Goal: Task Accomplishment & Management: Use online tool/utility

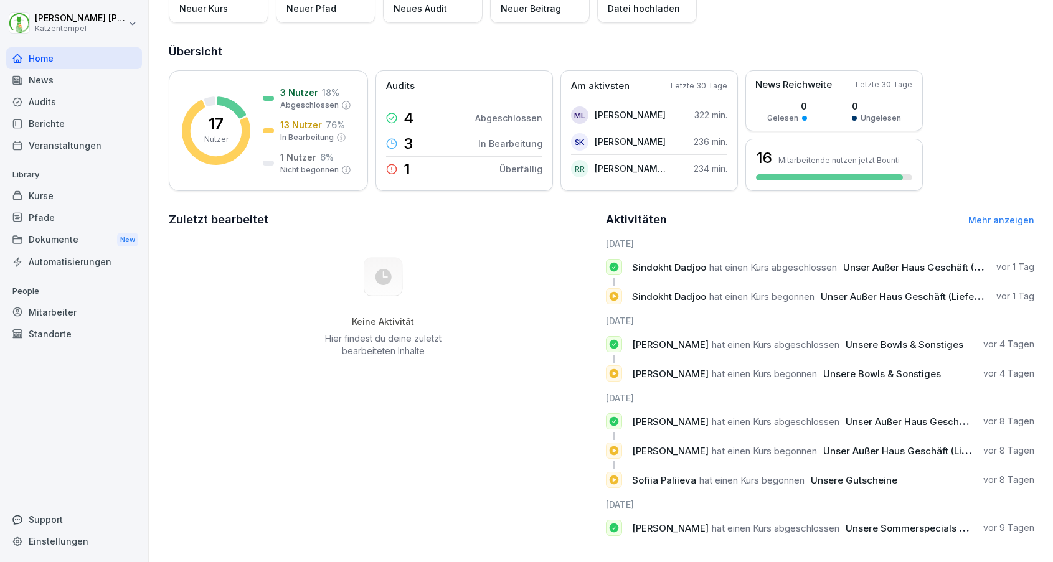
scroll to position [120, 0]
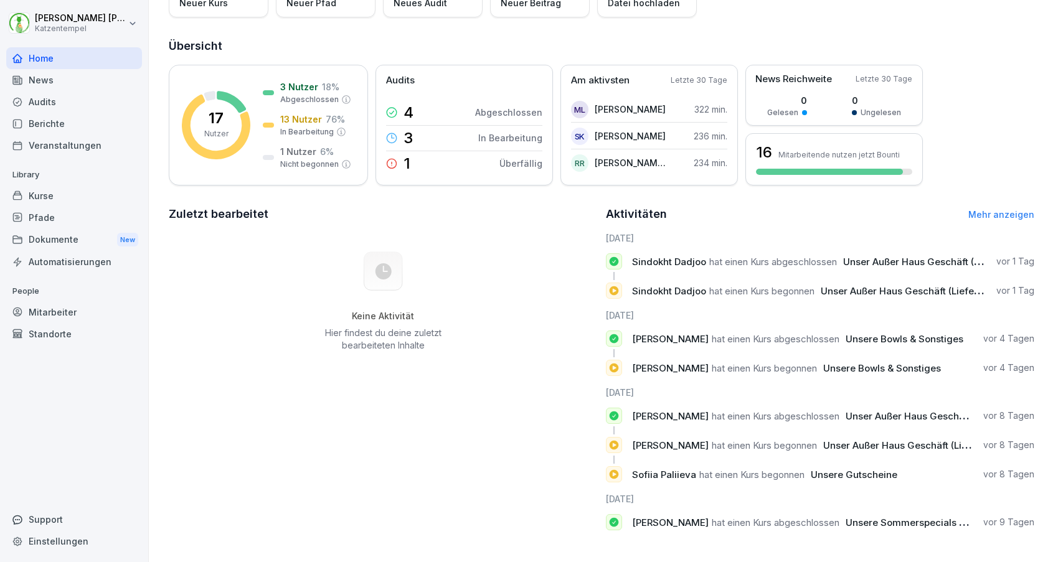
click at [91, 125] on div "Berichte" at bounding box center [74, 124] width 136 height 22
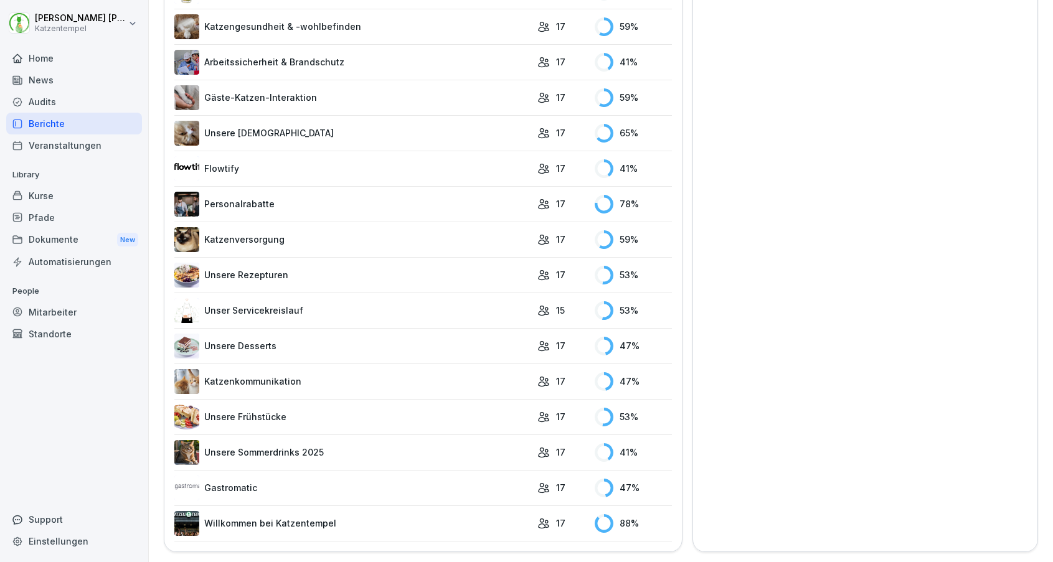
scroll to position [1004, 0]
click at [337, 313] on link "Unser Servicekreislauf" at bounding box center [352, 311] width 357 height 25
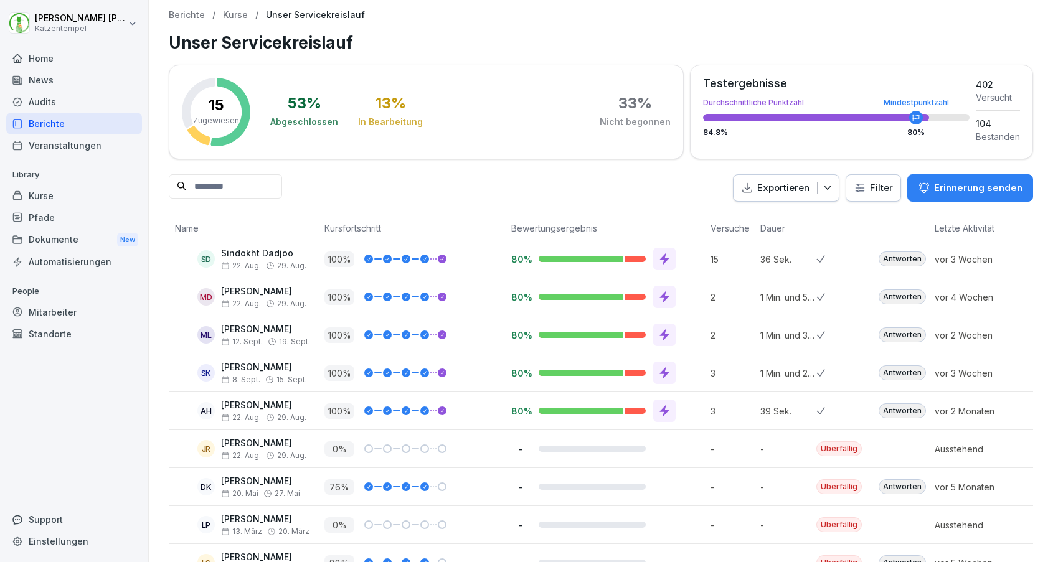
click at [966, 191] on p "Erinnerung senden" at bounding box center [978, 188] width 88 height 14
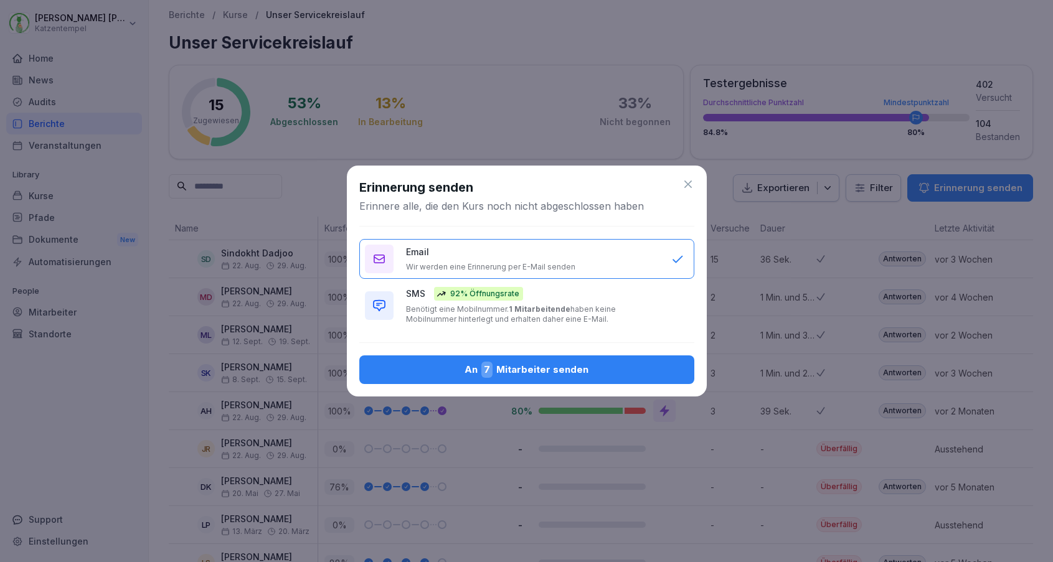
click at [573, 311] on p "Benötigt eine Mobilnummer. 1 Mitarbeitende haben keine Mobilnummer hinterlegt u…" at bounding box center [532, 314] width 253 height 20
click at [539, 373] on div "An 7 Mitarbeiter senden" at bounding box center [526, 370] width 315 height 16
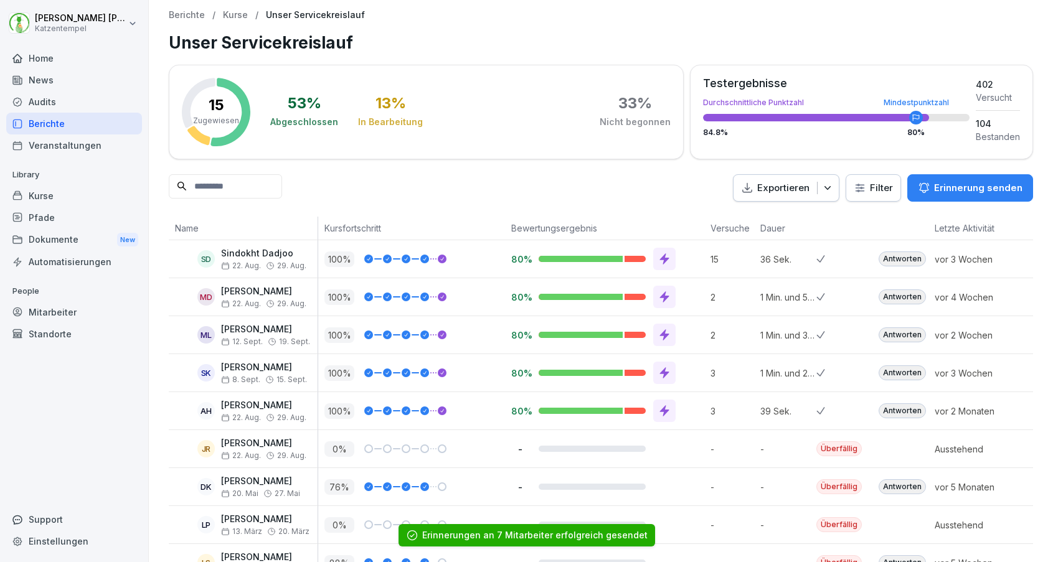
click at [98, 125] on div "Berichte" at bounding box center [74, 124] width 136 height 22
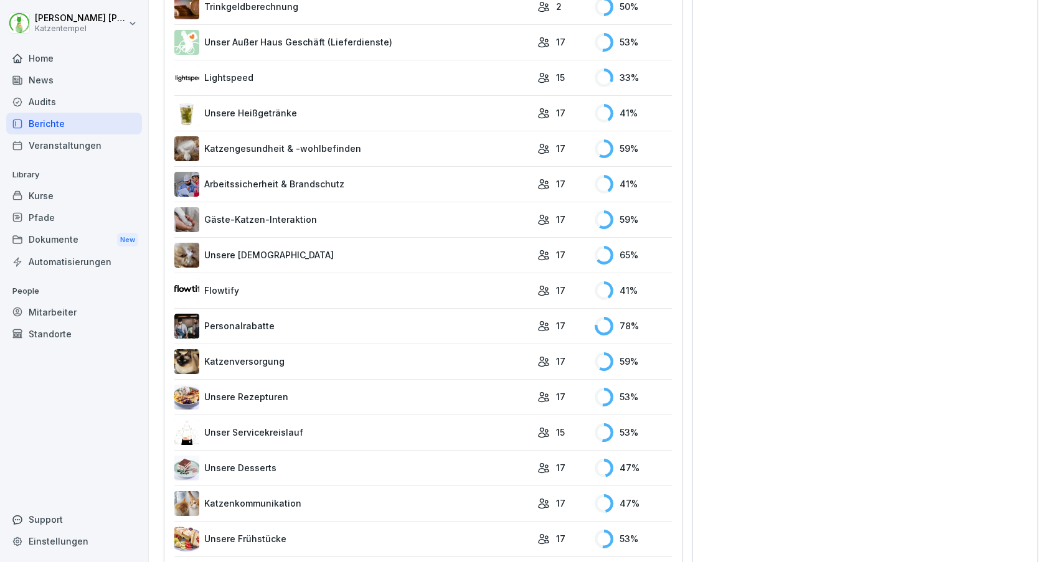
scroll to position [890, 0]
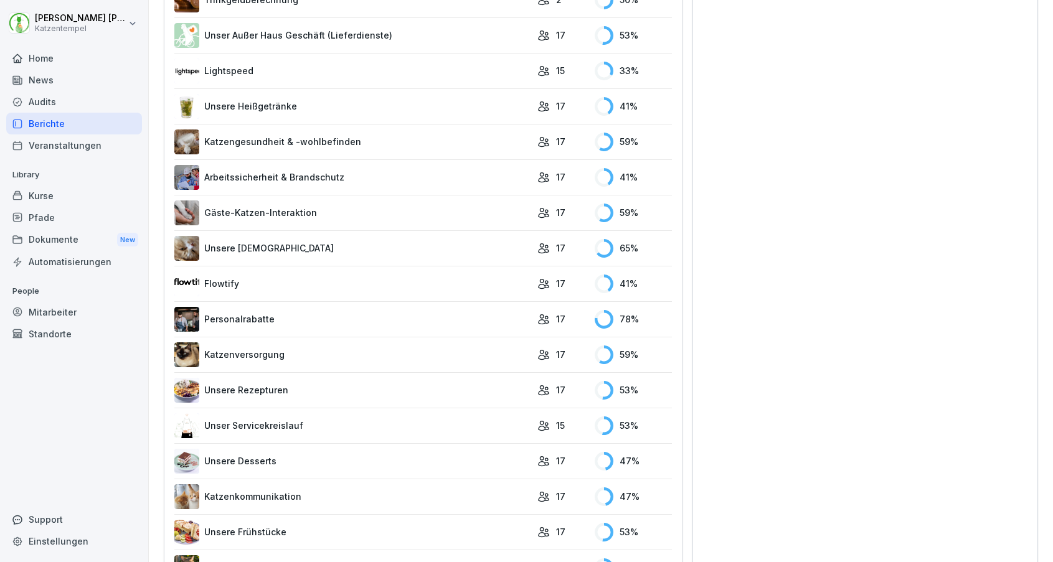
click at [415, 200] on link "Gäste-Katzen-Interaktion" at bounding box center [352, 212] width 357 height 25
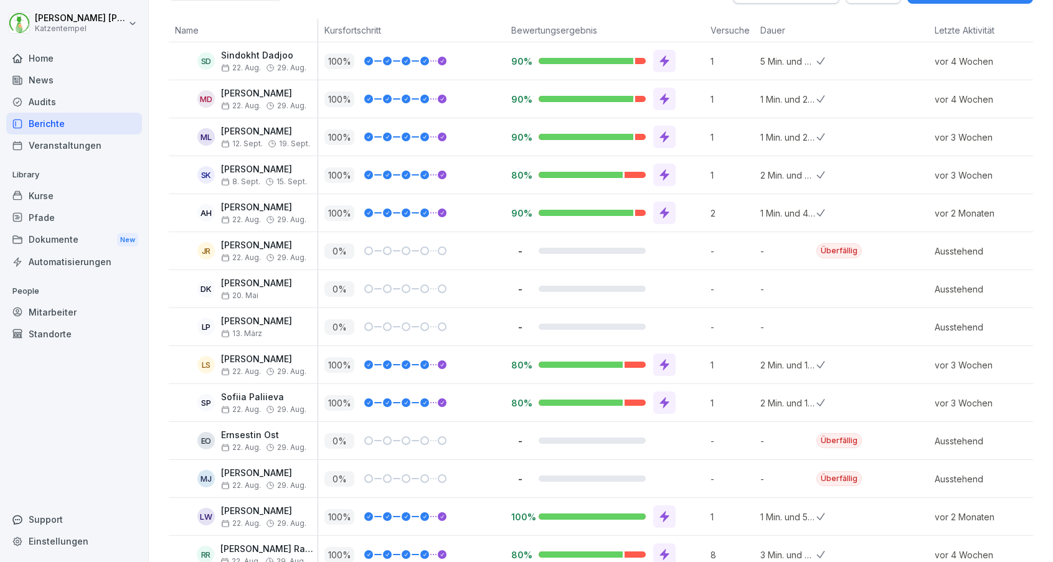
scroll to position [288, 0]
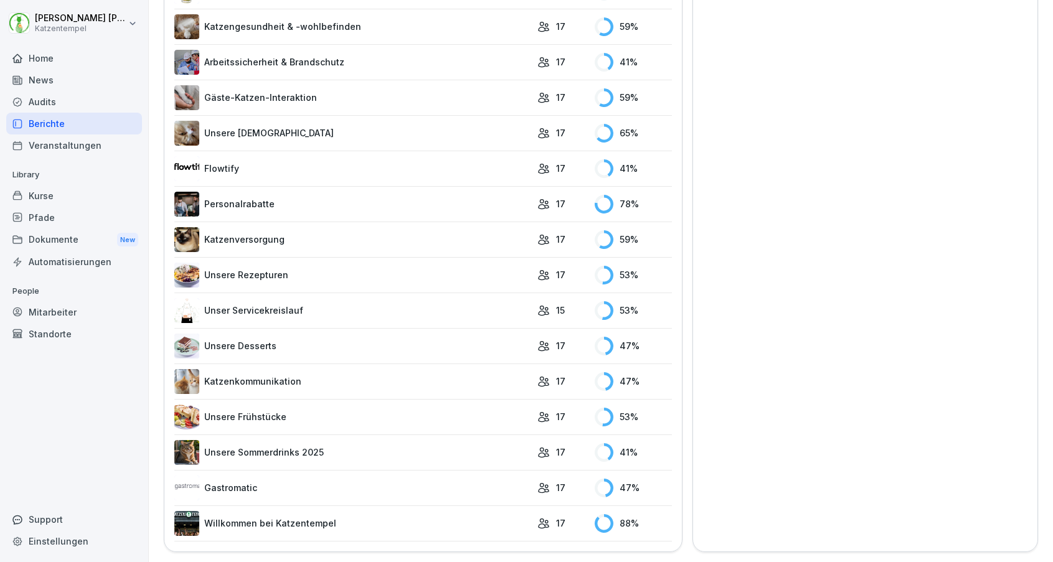
scroll to position [1004, 0]
click at [431, 270] on link "Unsere Rezepturen" at bounding box center [352, 275] width 357 height 25
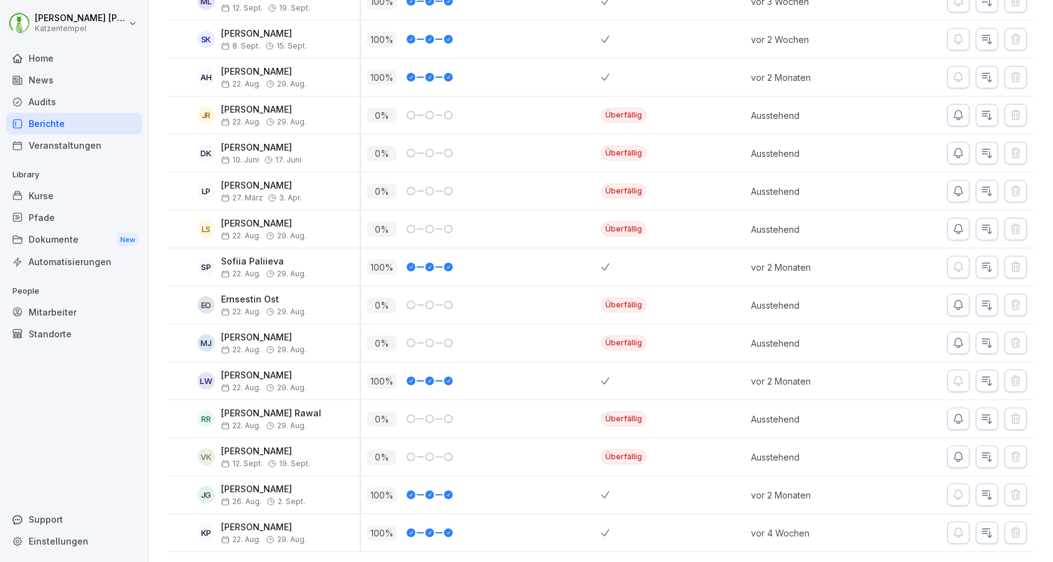
scroll to position [333, 0]
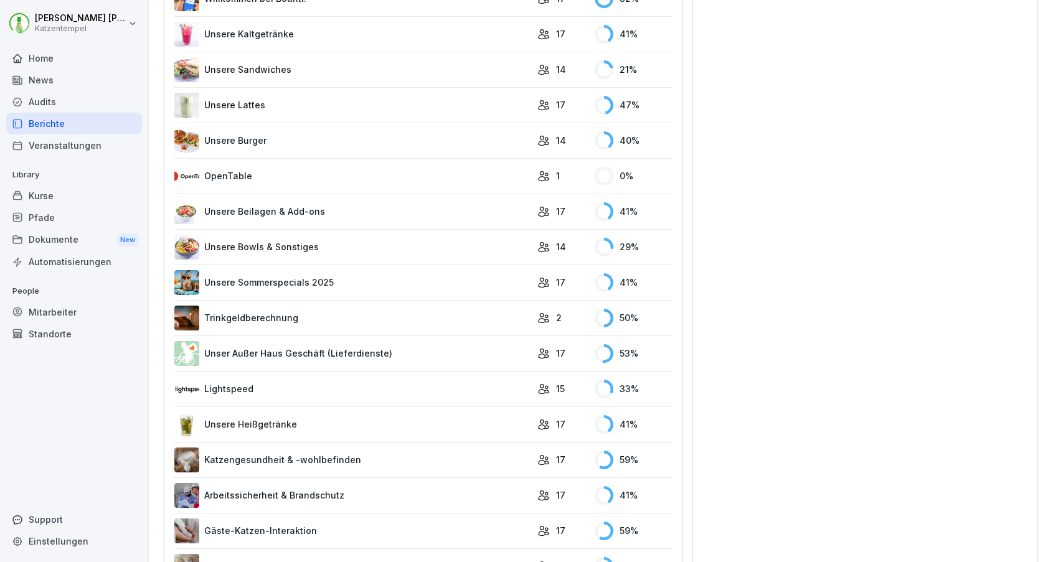
scroll to position [572, 0]
click at [364, 316] on link "Trinkgeldberechnung" at bounding box center [352, 317] width 357 height 25
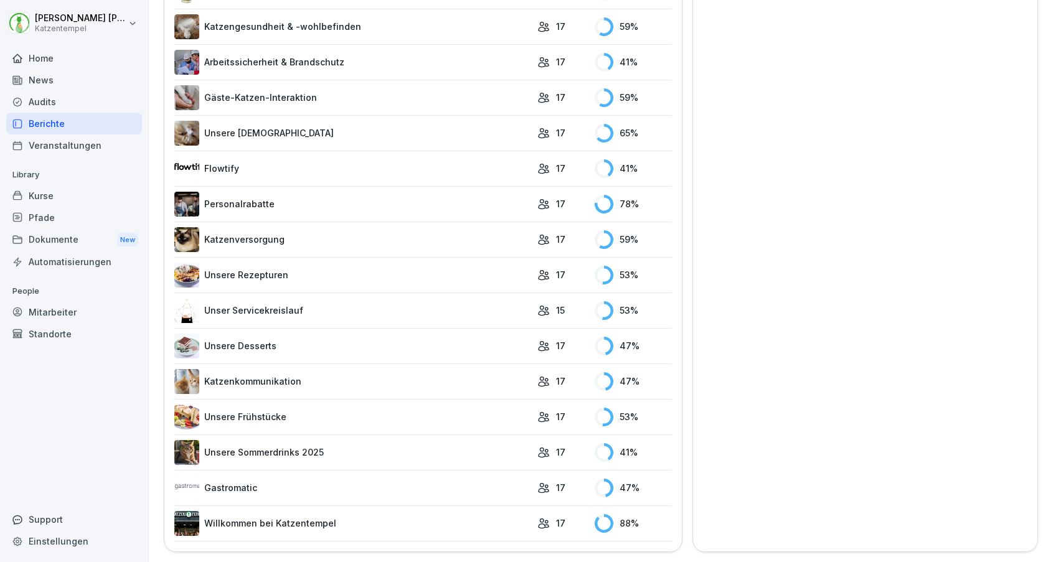
scroll to position [1004, 0]
click at [352, 354] on link "Unsere Desserts" at bounding box center [352, 346] width 357 height 25
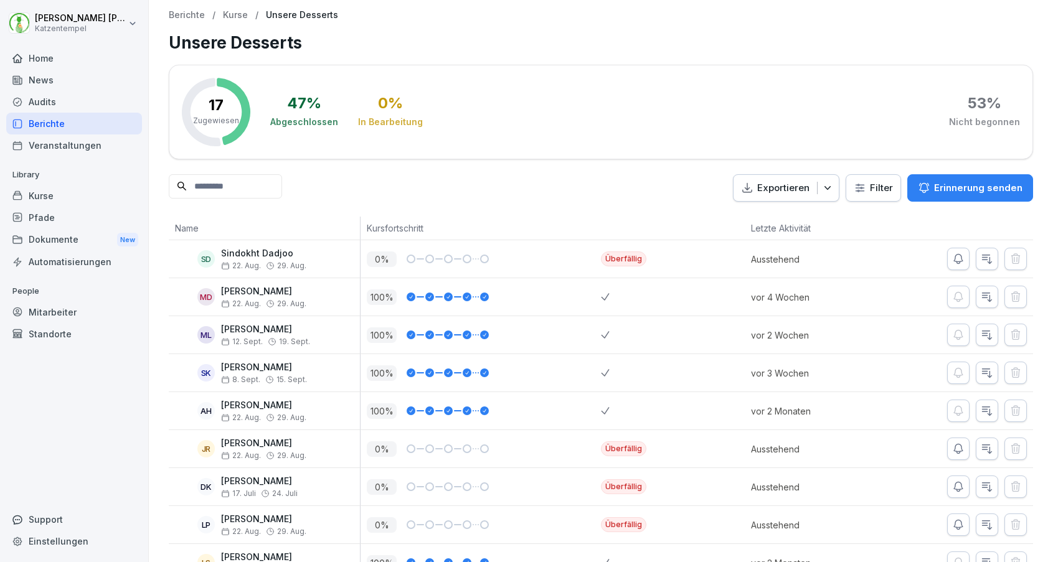
click at [947, 191] on p "Erinnerung senden" at bounding box center [978, 188] width 88 height 14
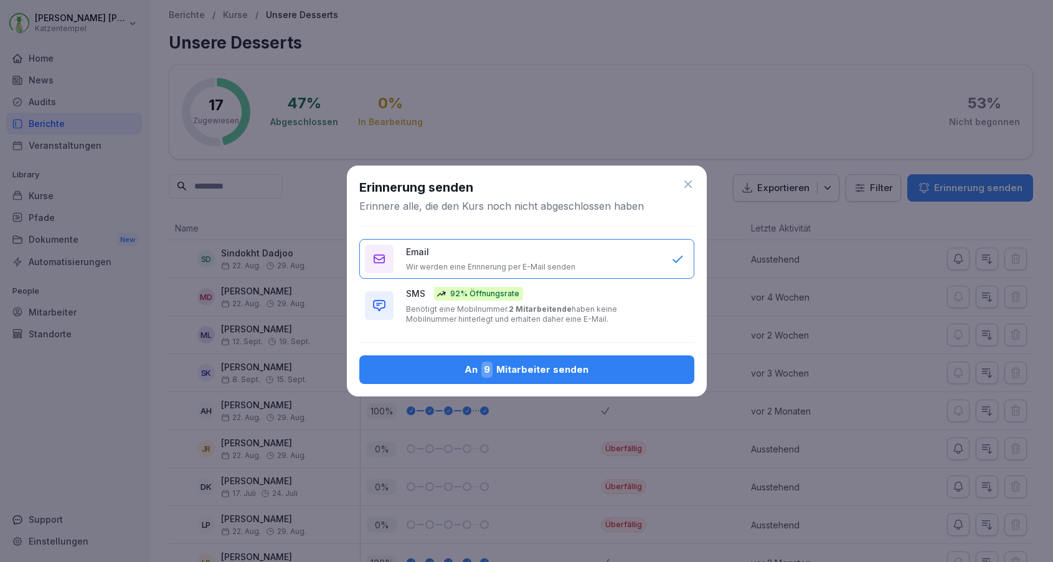
click at [656, 312] on p "Benötigt eine Mobilnummer. 2 Mitarbeitende haben keine Mobilnummer hinterlegt u…" at bounding box center [532, 314] width 253 height 20
click at [605, 364] on div "An 9 Mitarbeiter senden" at bounding box center [526, 370] width 315 height 16
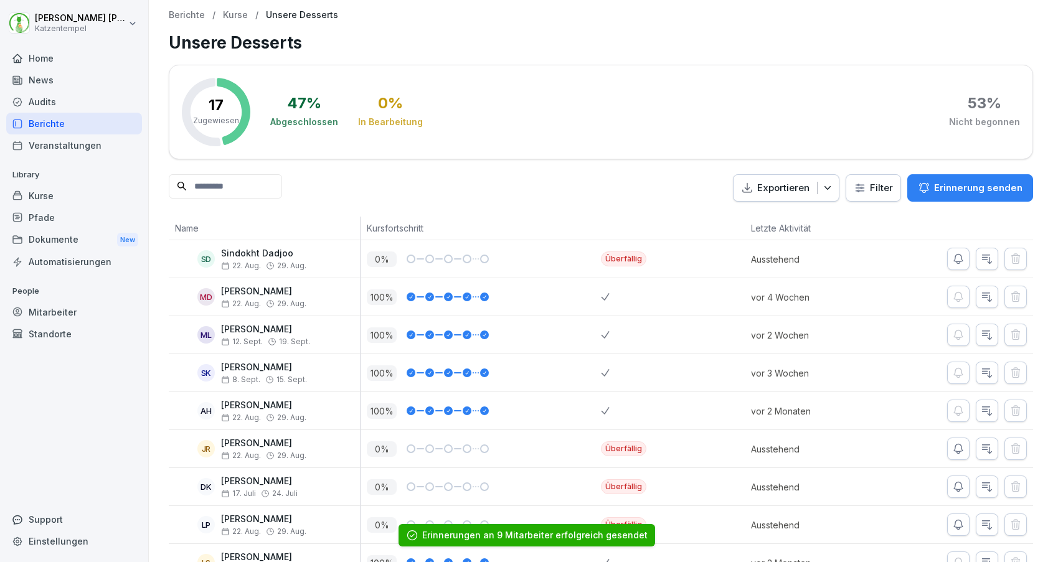
click at [91, 128] on div "Berichte" at bounding box center [74, 124] width 136 height 22
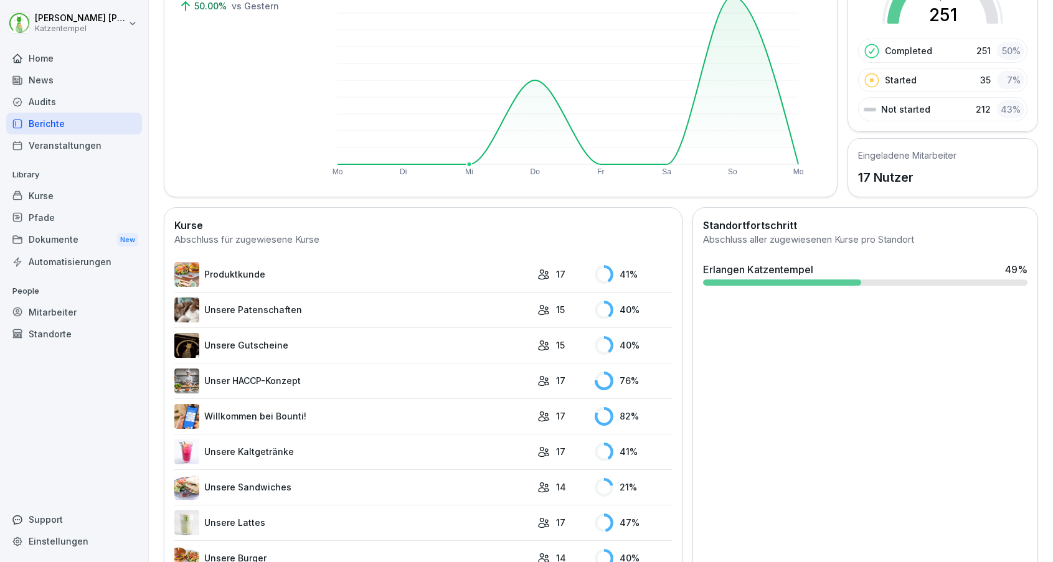
scroll to position [154, 0]
click at [521, 347] on link "Unsere Gutscheine" at bounding box center [352, 344] width 357 height 25
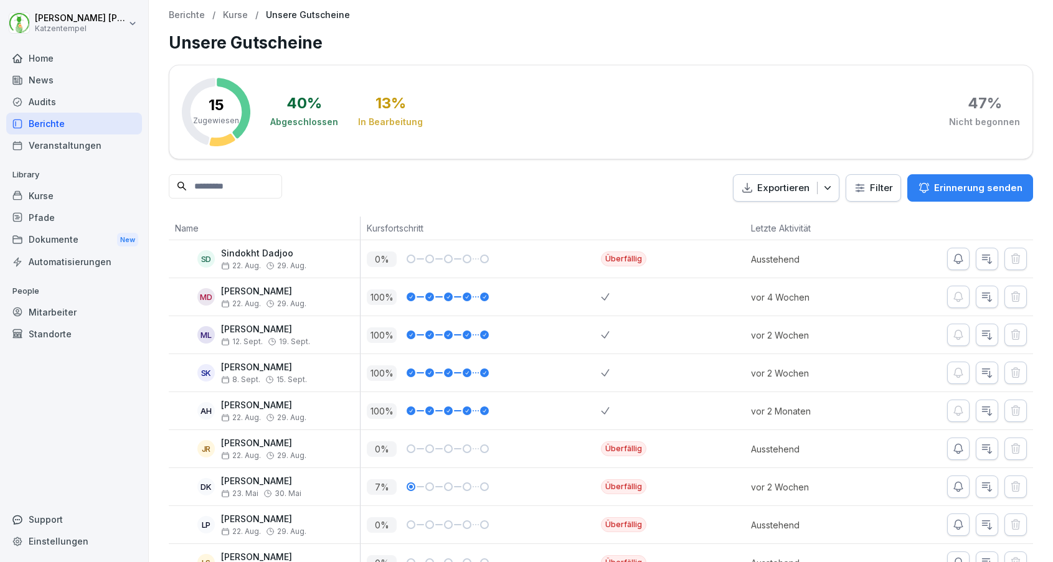
click at [974, 186] on p "Erinnerung senden" at bounding box center [978, 188] width 88 height 14
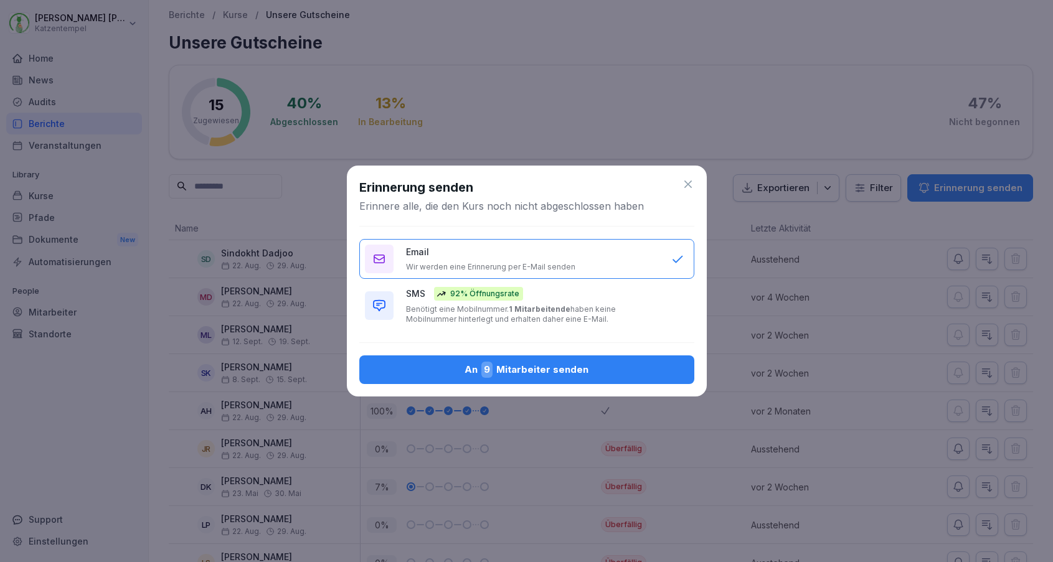
click at [593, 307] on p "Benötigt eine Mobilnummer. 1 Mitarbeitende haben keine Mobilnummer hinterlegt u…" at bounding box center [532, 314] width 253 height 20
click at [570, 368] on div "An 9 Mitarbeiter senden" at bounding box center [526, 370] width 315 height 16
